Goal: Task Accomplishment & Management: Manage account settings

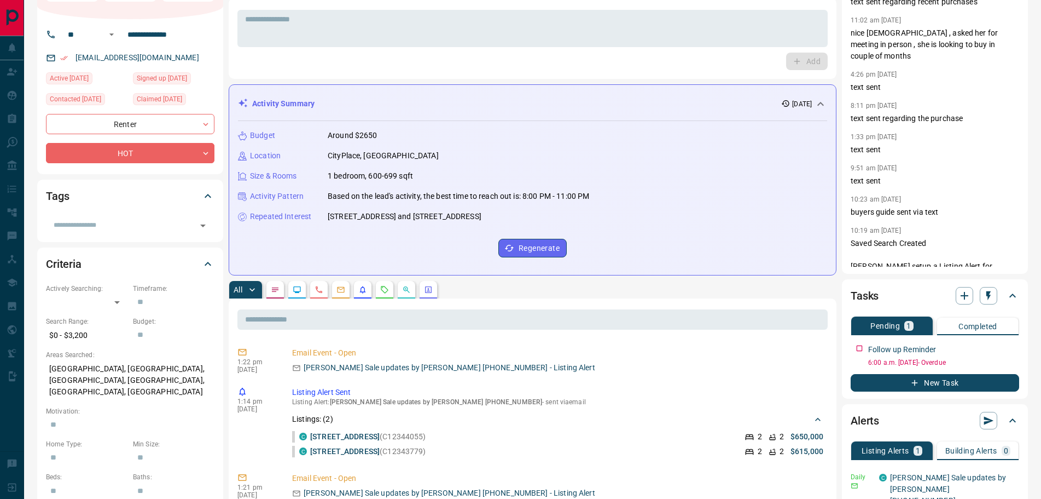
scroll to position [164, 0]
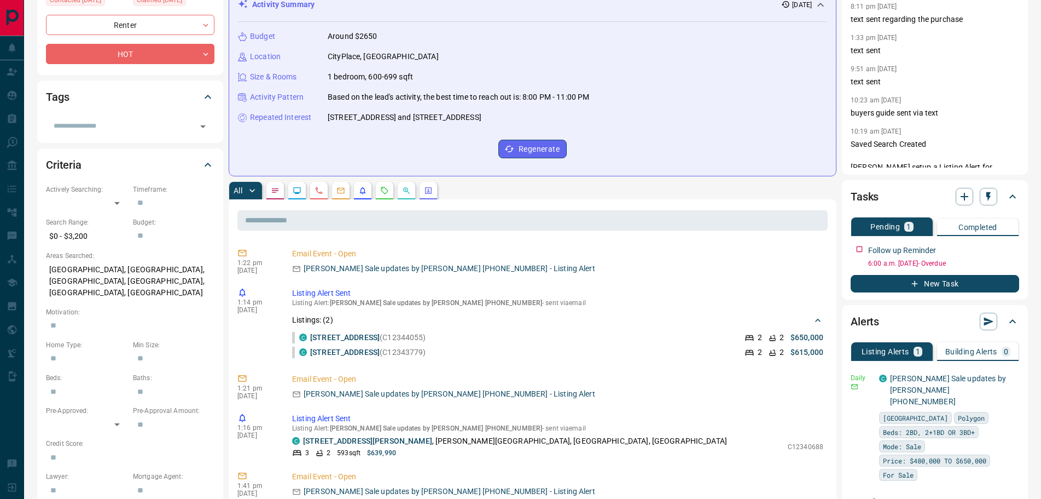
click at [280, 194] on button "button" at bounding box center [276, 191] width 18 height 18
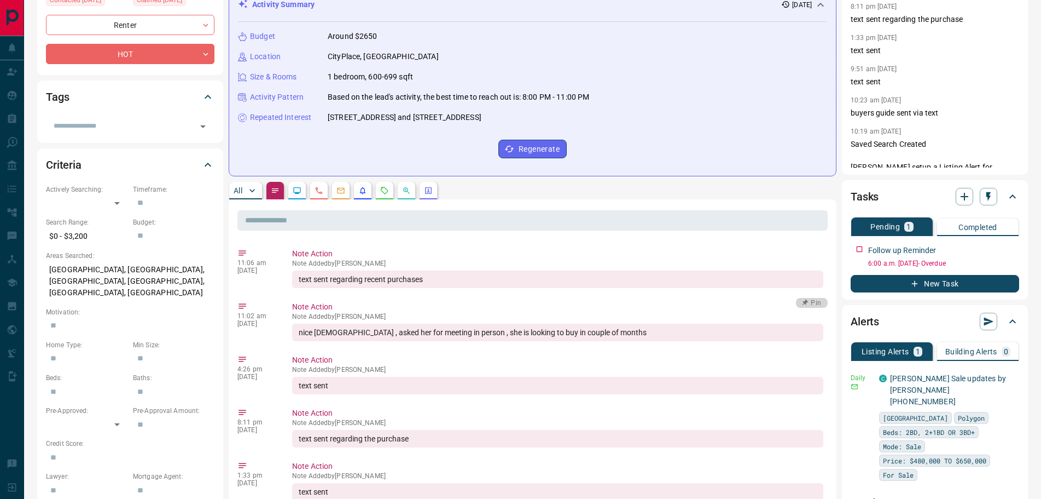
click at [814, 303] on button "Pin" at bounding box center [812, 303] width 32 height 10
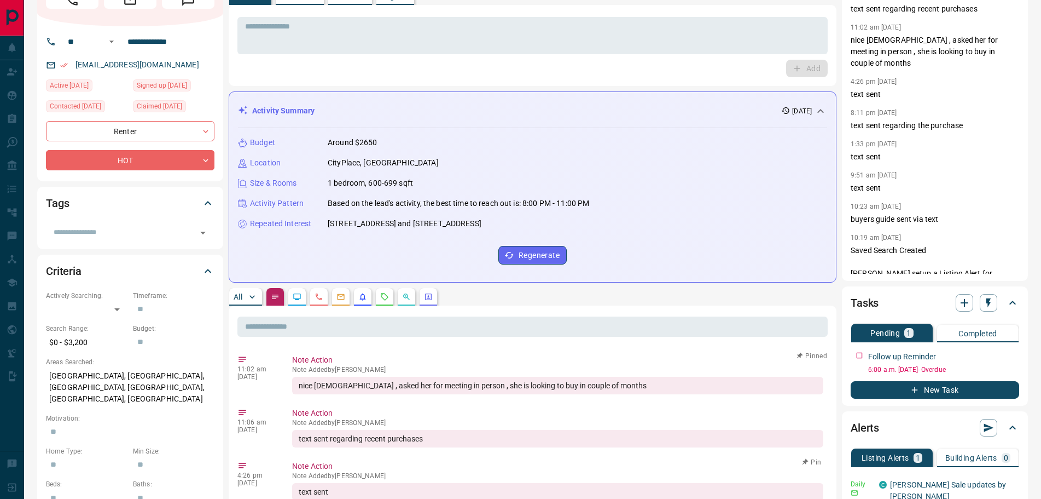
scroll to position [0, 0]
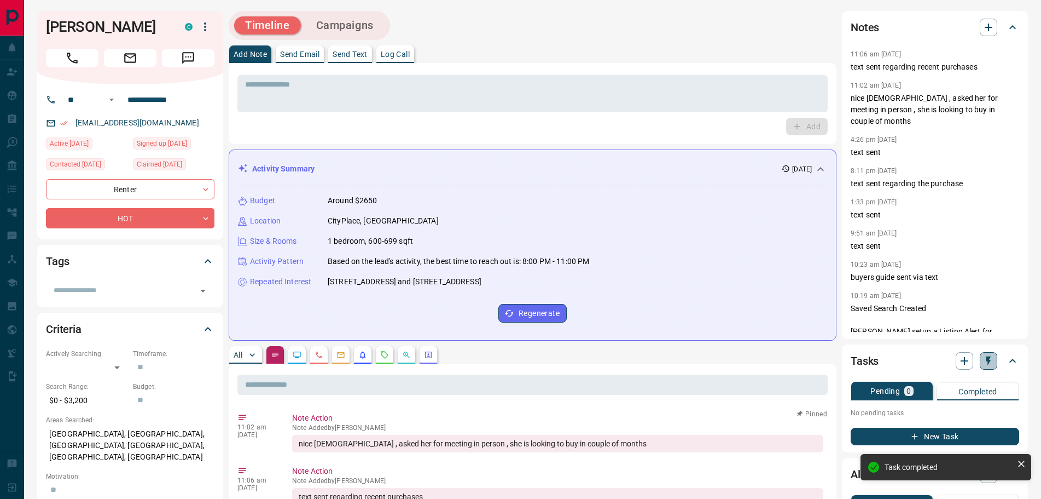
click at [992, 362] on icon "button" at bounding box center [988, 360] width 11 height 11
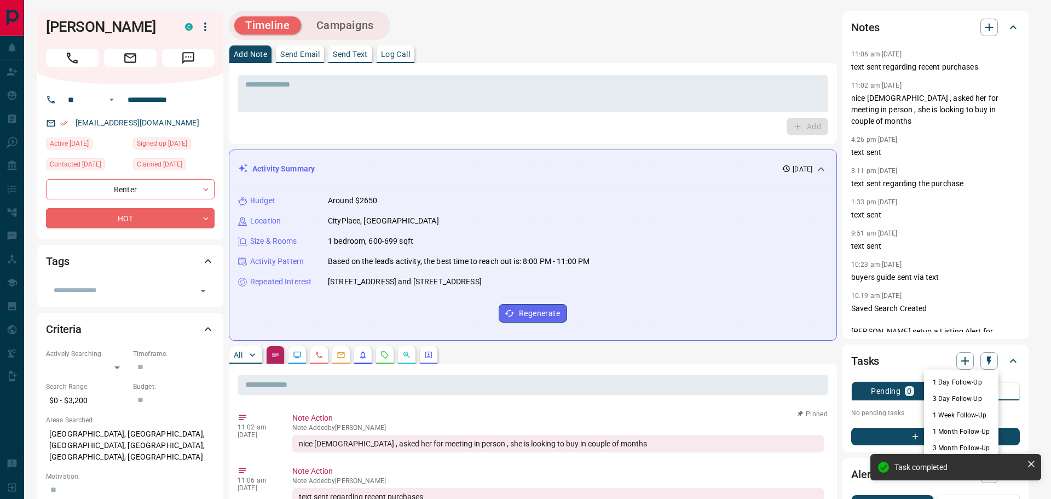
click at [957, 444] on li "3 Month Follow-Up" at bounding box center [961, 447] width 74 height 16
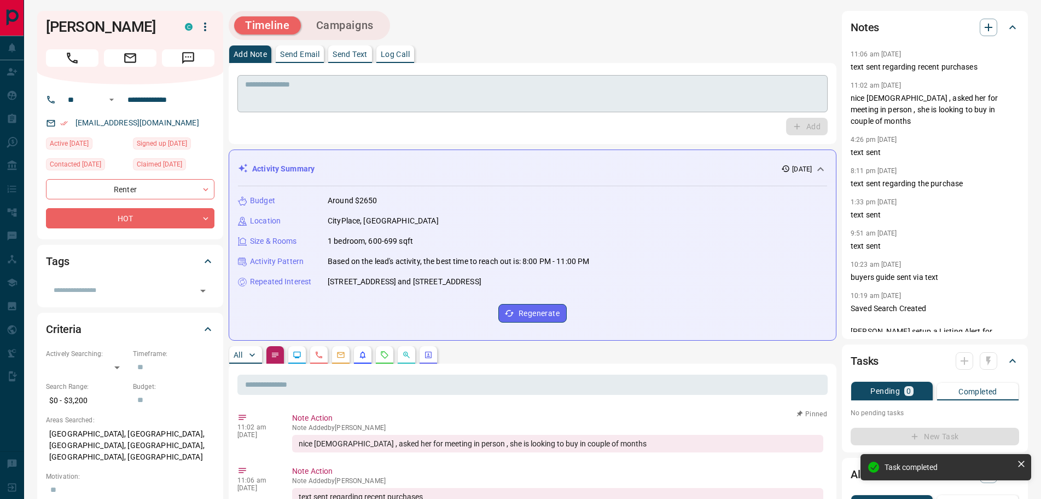
click at [308, 99] on textarea at bounding box center [532, 94] width 575 height 28
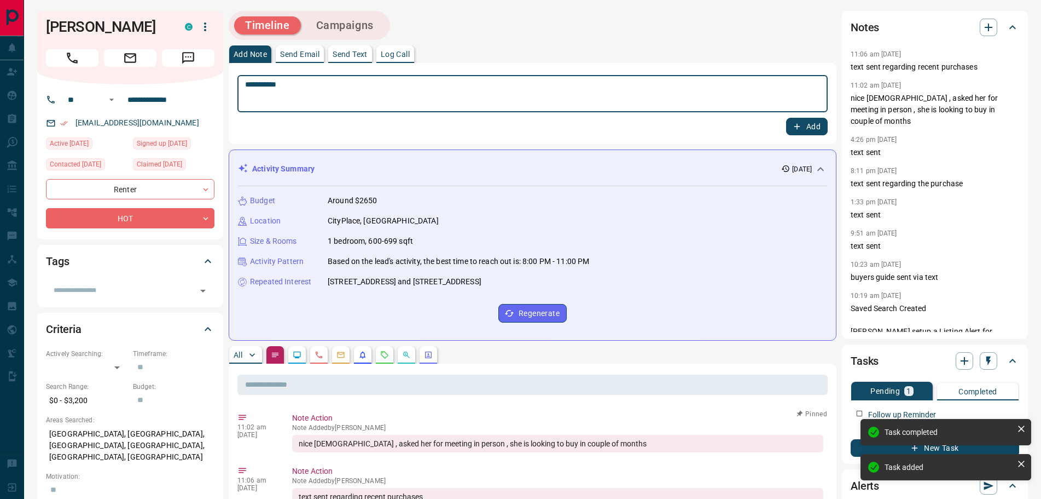
type textarea "**********"
click at [804, 118] on button "Add" at bounding box center [807, 127] width 42 height 18
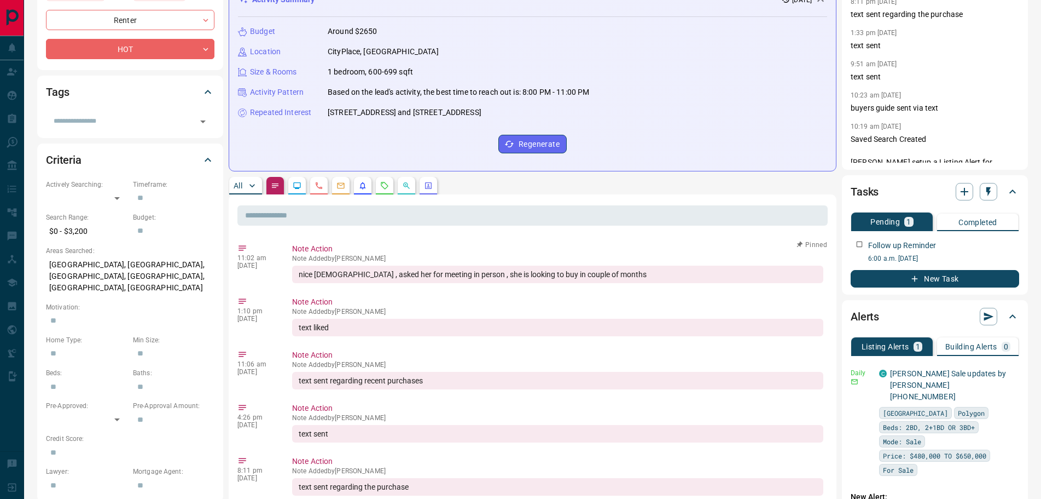
scroll to position [164, 0]
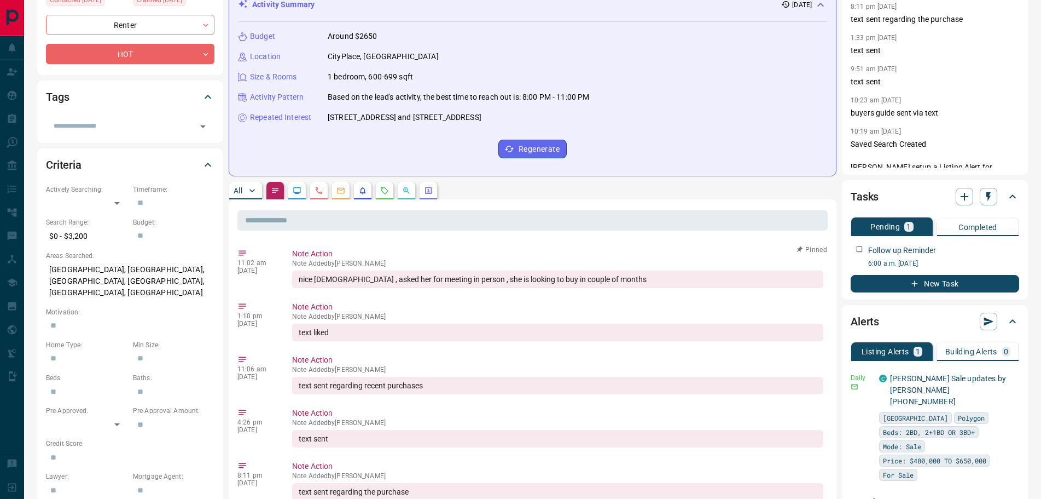
click at [243, 181] on div "**********" at bounding box center [533, 419] width 608 height 1145
click at [239, 187] on p "All" at bounding box center [238, 191] width 9 height 8
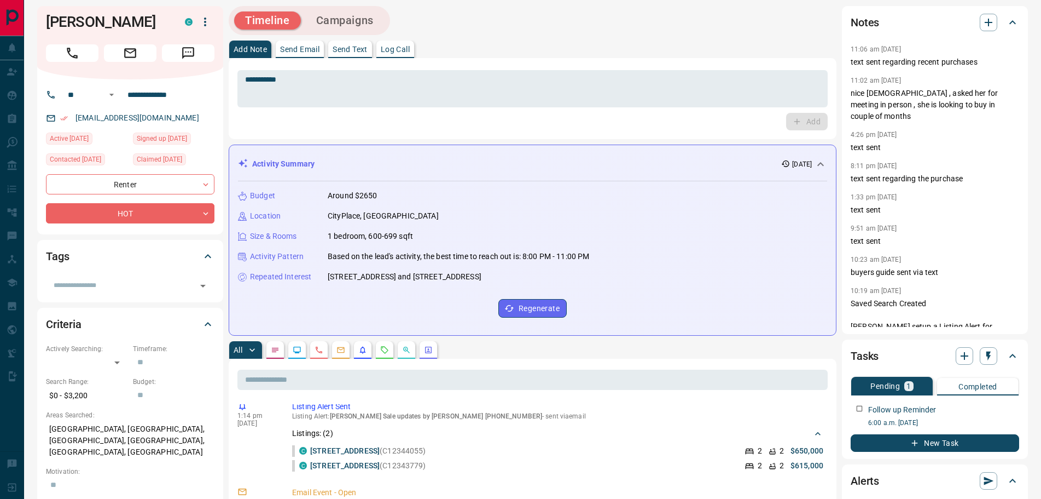
scroll to position [0, 0]
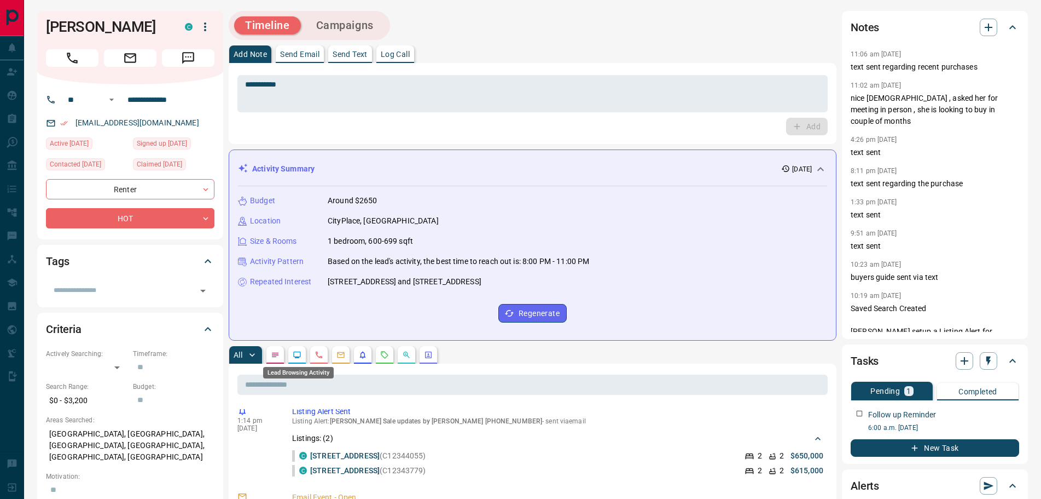
click at [301, 350] on icon "Lead Browsing Activity" at bounding box center [297, 354] width 9 height 9
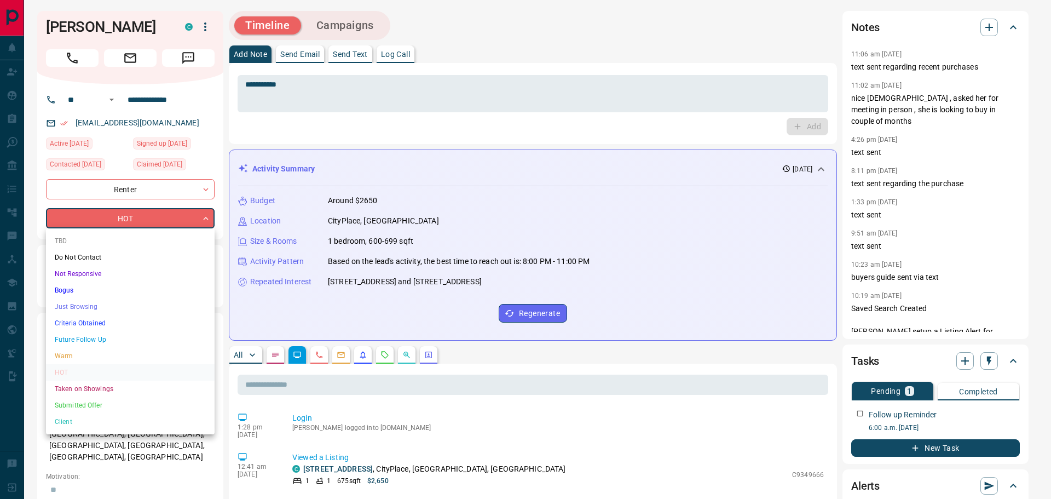
click at [79, 336] on li "Future Follow Up" at bounding box center [130, 339] width 169 height 16
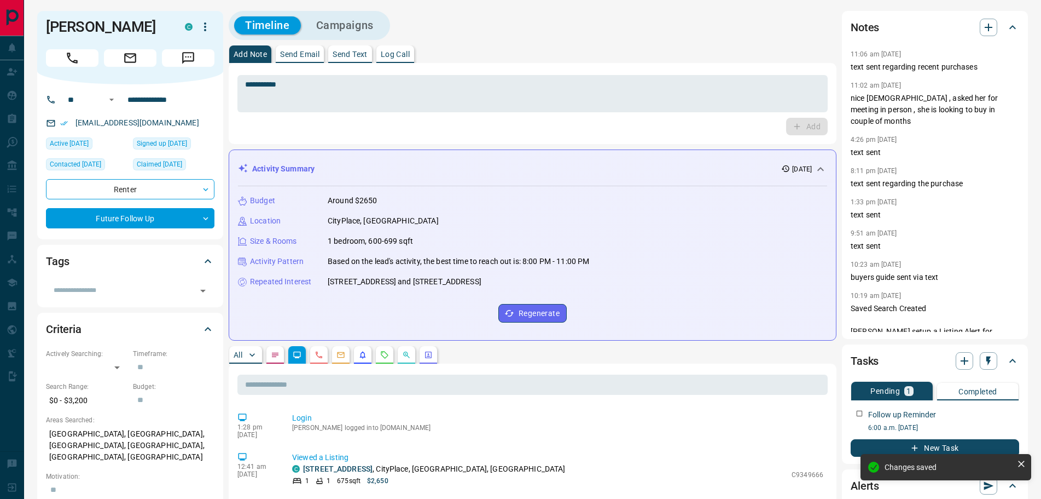
type input "*"
